Goal: Entertainment & Leisure: Consume media (video, audio)

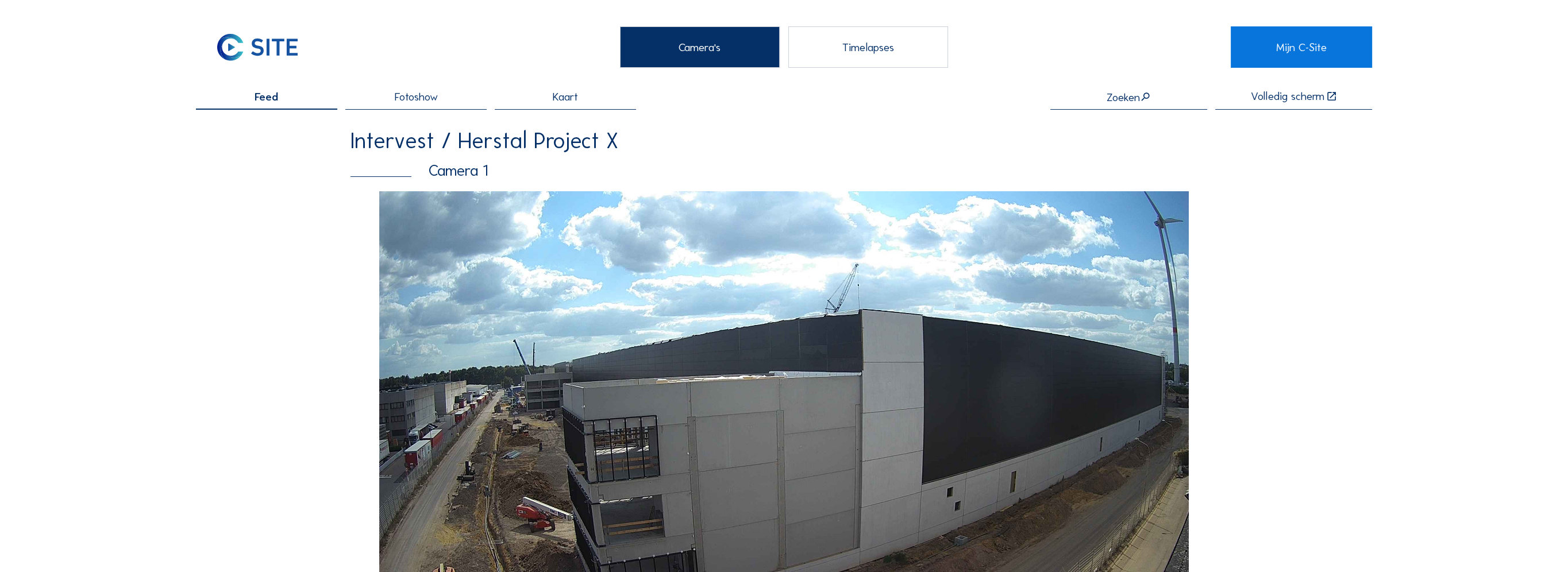
click at [673, 45] on div "Camera's" at bounding box center [699, 47] width 159 height 41
click at [433, 99] on span "Fotoshow" at bounding box center [416, 96] width 43 height 11
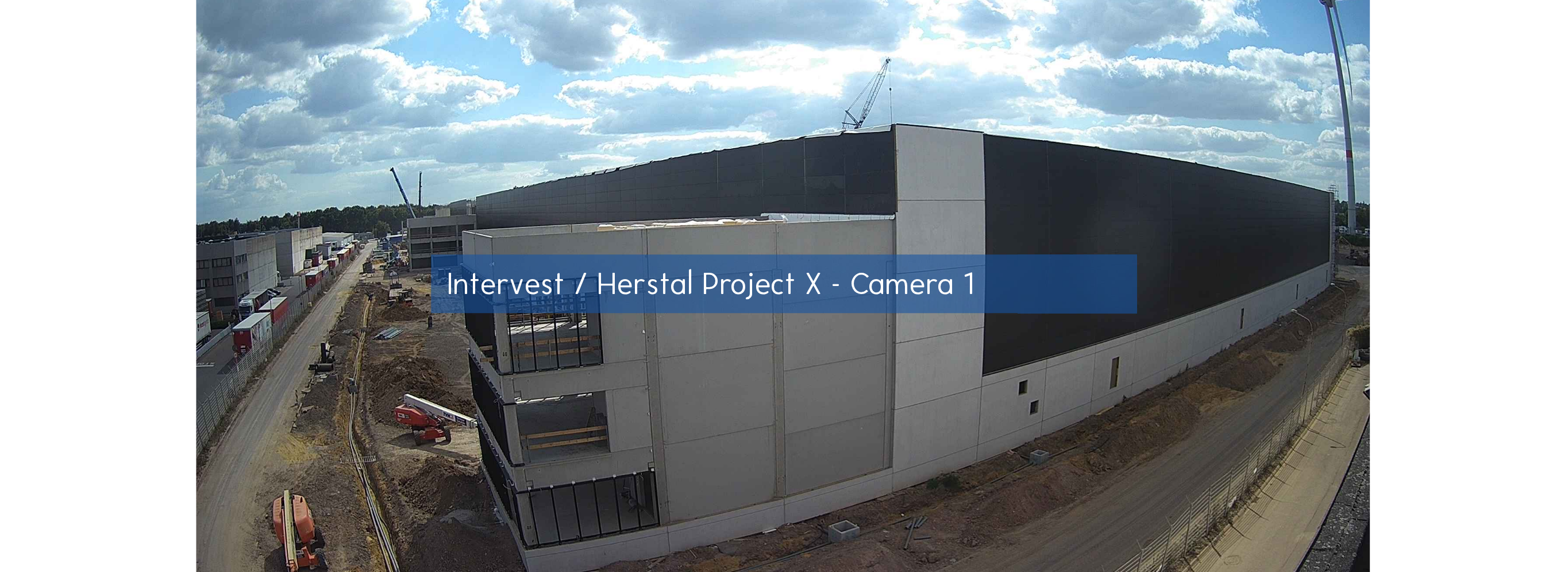
scroll to position [172, 0]
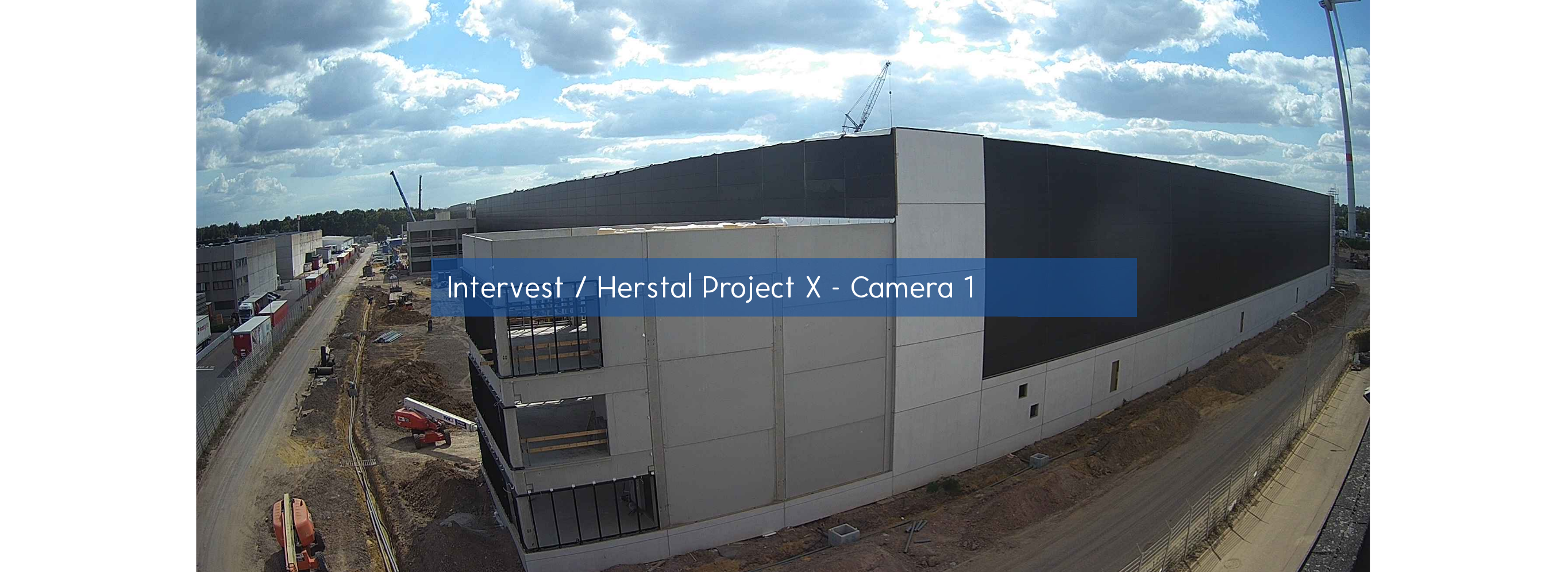
click at [679, 289] on span "Intervest / Herstal Project X - Camera 1" at bounding box center [710, 286] width 527 height 37
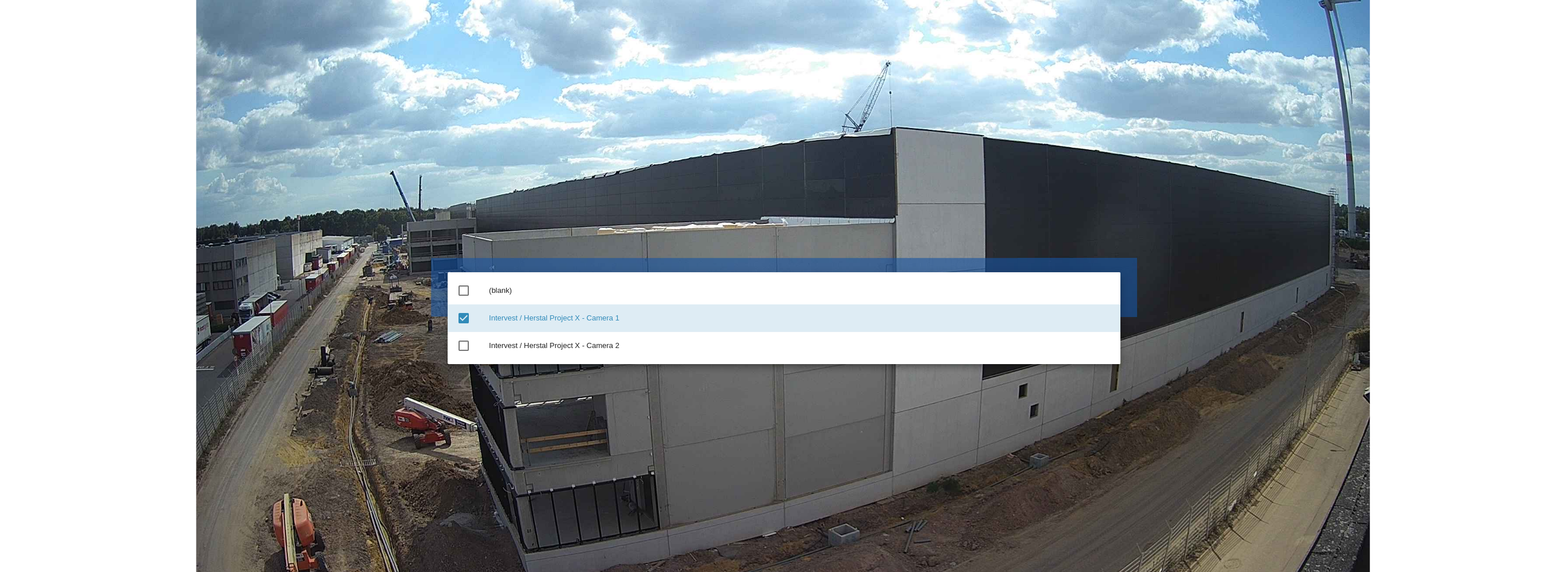
click at [1020, 194] on img at bounding box center [783, 287] width 1174 height 659
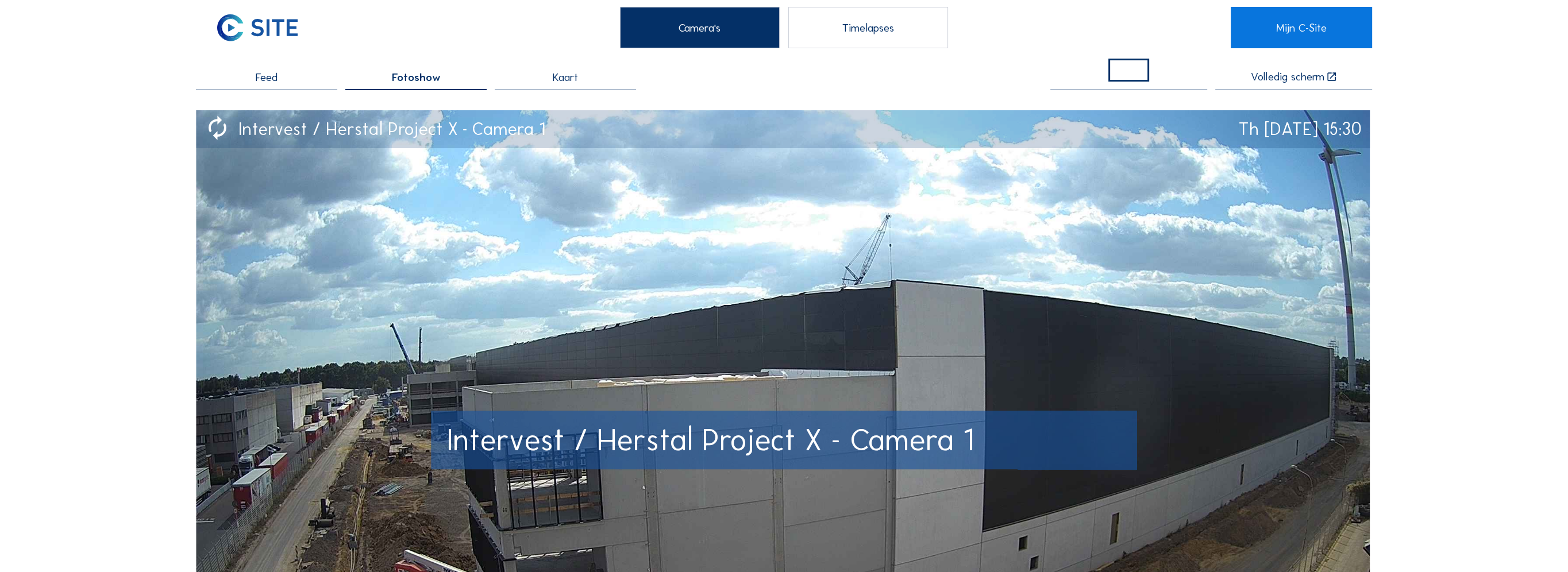
scroll to position [9, 0]
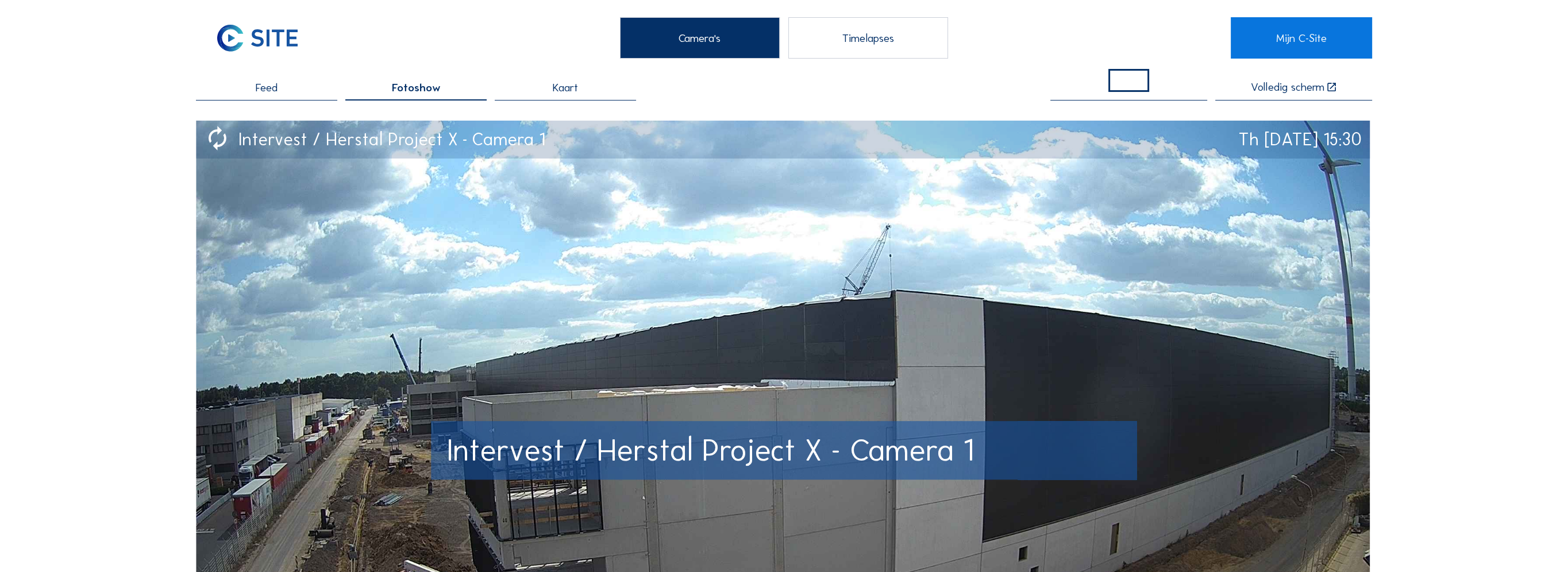
click at [221, 134] on icon at bounding box center [217, 139] width 26 height 32
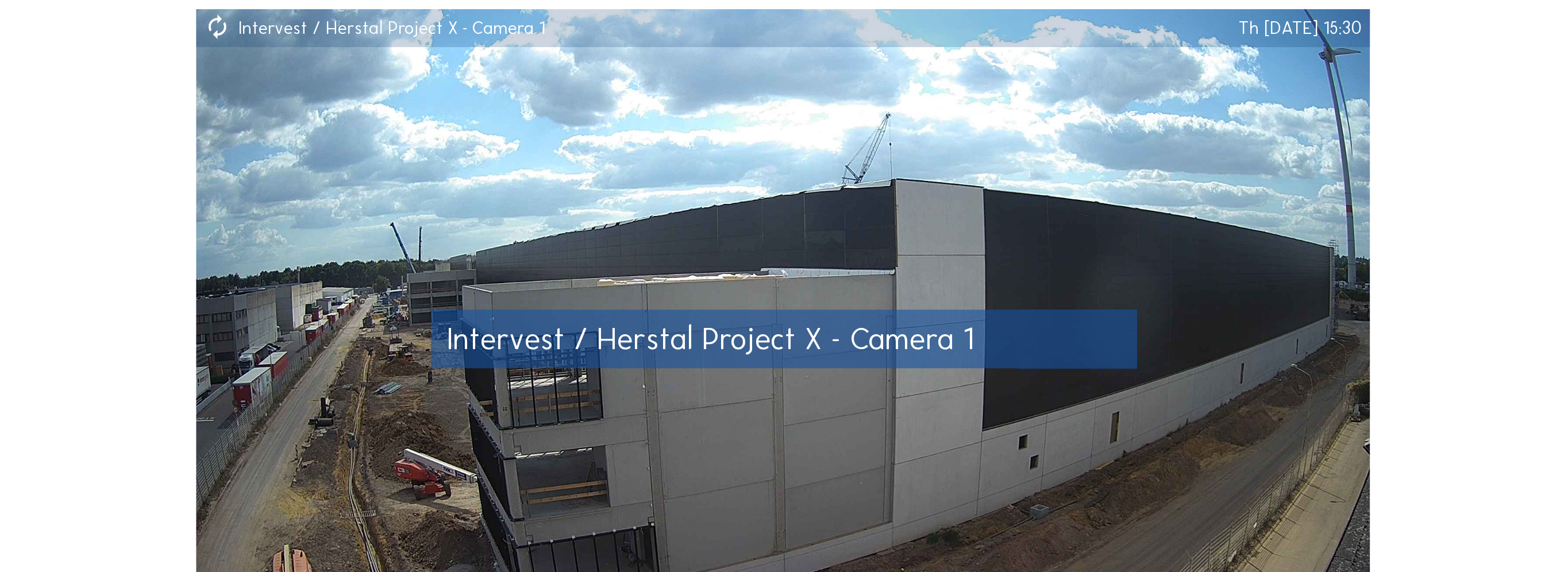
scroll to position [0, 0]
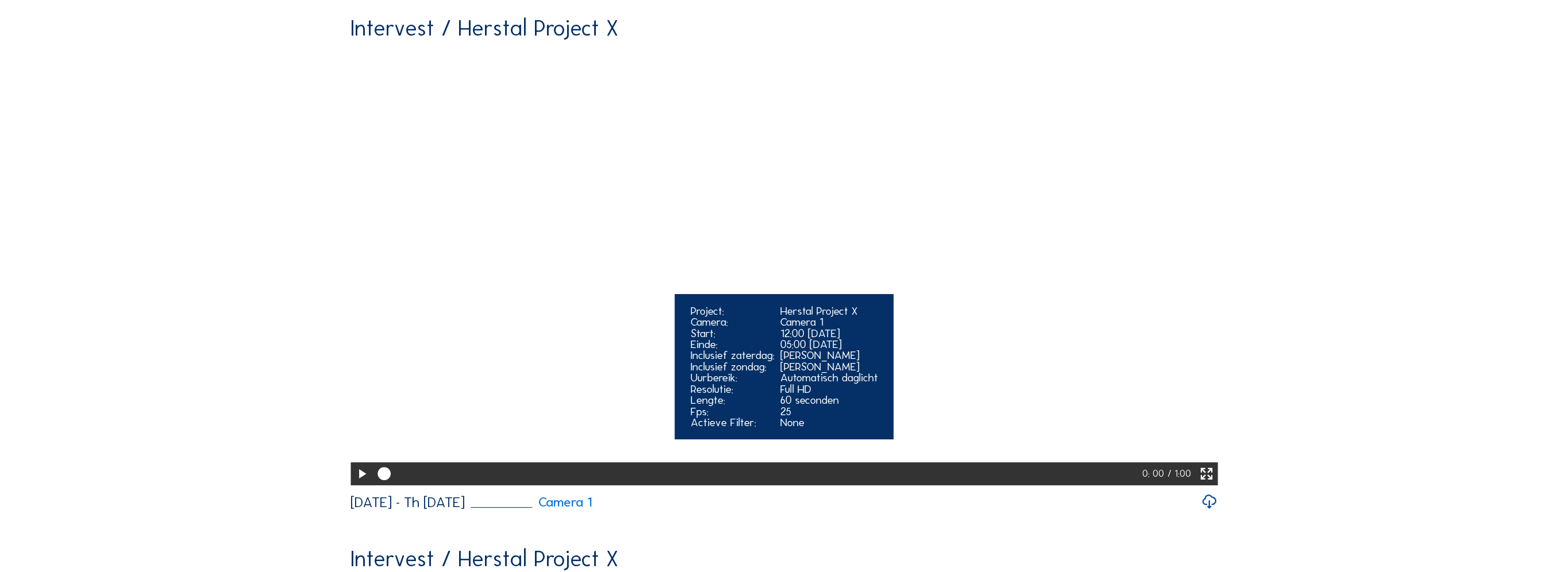
scroll to position [114, 0]
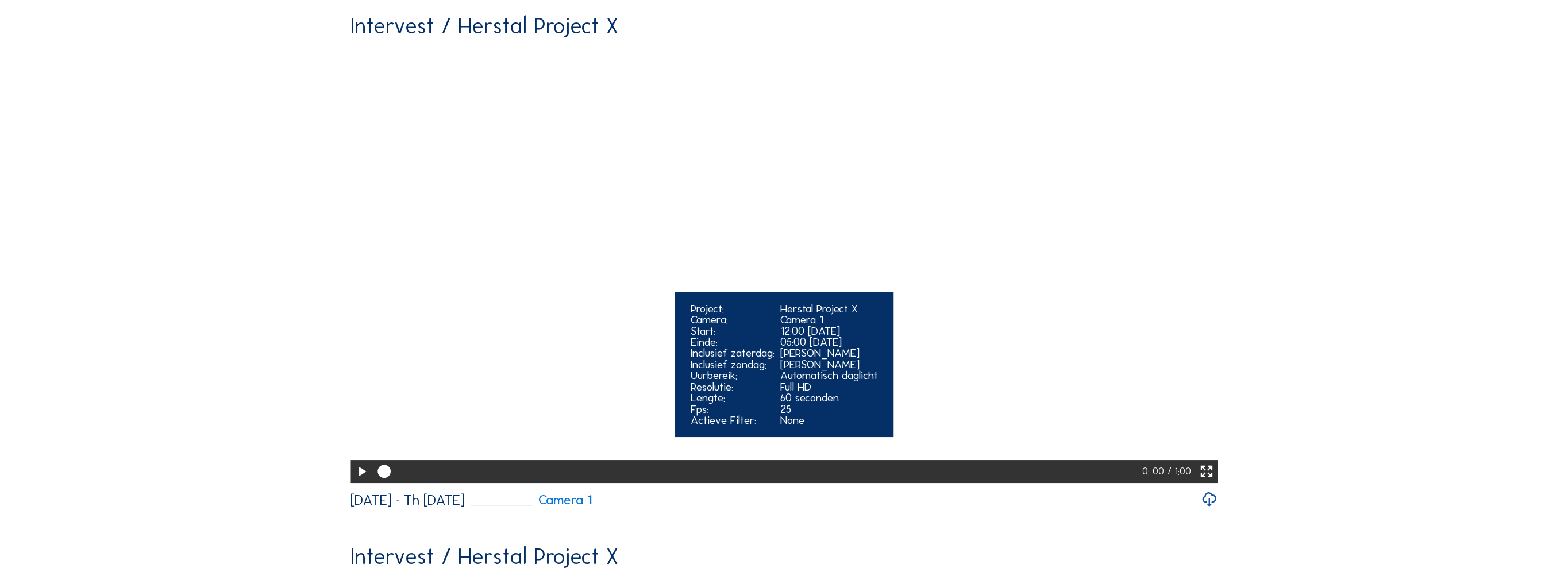
click at [356, 481] on icon at bounding box center [362, 471] width 16 height 19
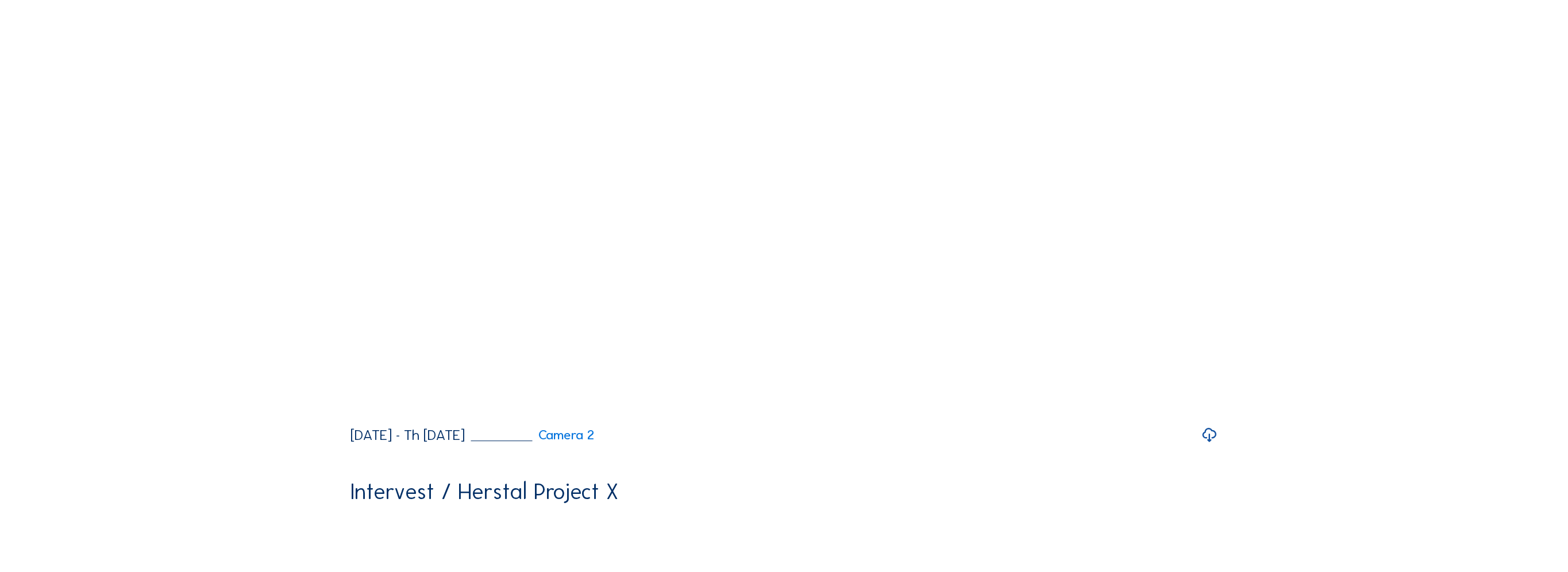
scroll to position [747, 0]
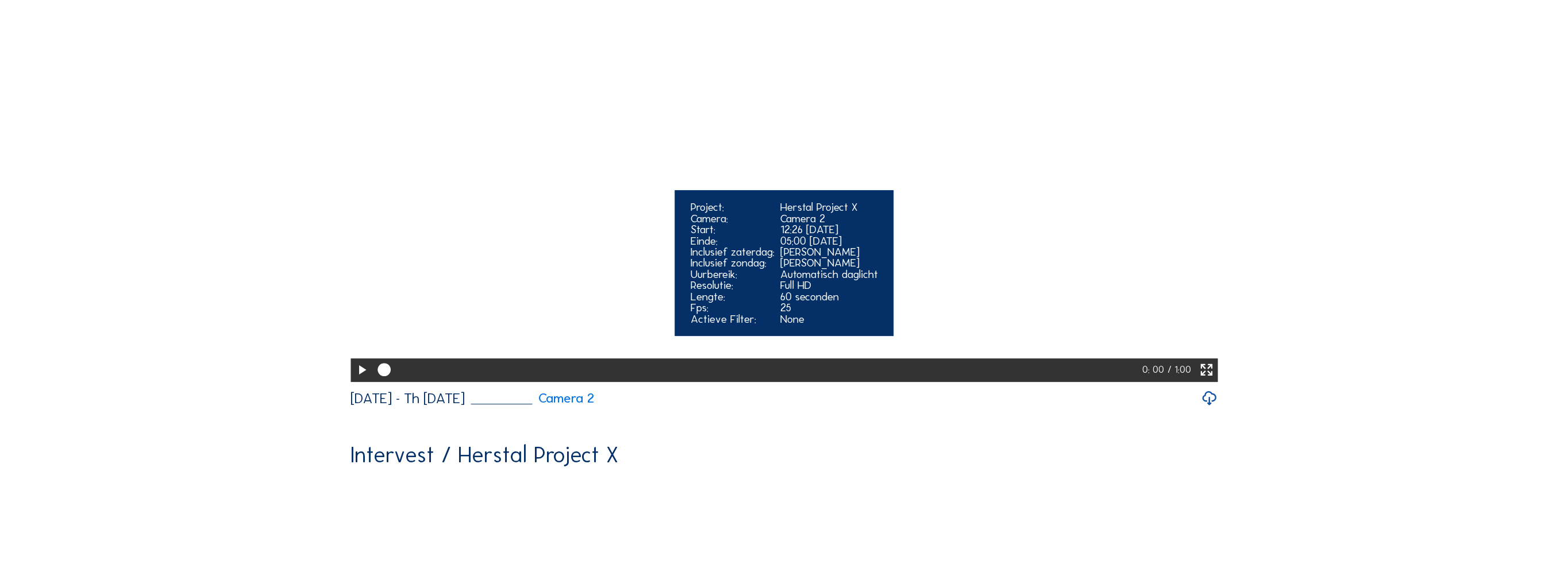
click at [359, 379] on icon at bounding box center [362, 370] width 16 height 19
